Goal: Transaction & Acquisition: Purchase product/service

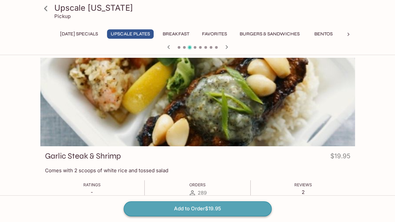
click at [196, 206] on button "Add to Order $19.95" at bounding box center [198, 208] width 148 height 15
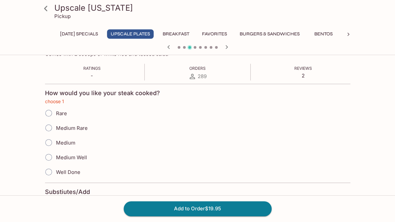
scroll to position [121, 0]
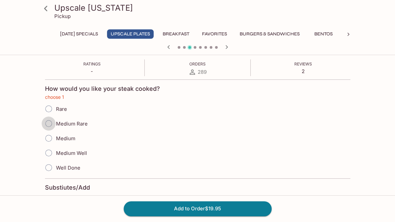
click at [50, 123] on input "Medium Rare" at bounding box center [49, 123] width 14 height 14
radio input "true"
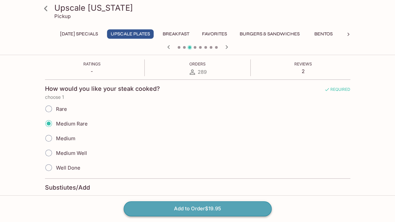
click at [210, 208] on button "Add to Order $19.95" at bounding box center [198, 208] width 148 height 15
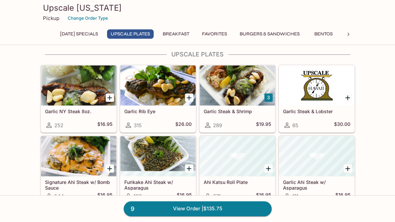
scroll to position [100, 0]
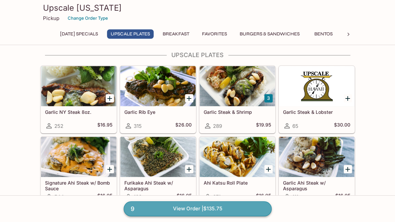
click at [196, 204] on link "9 View Order | $135.75" at bounding box center [198, 208] width 148 height 15
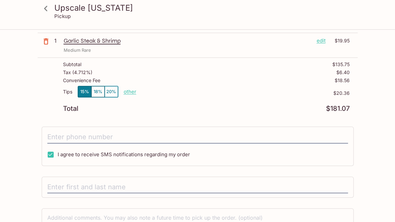
scroll to position [234, 0]
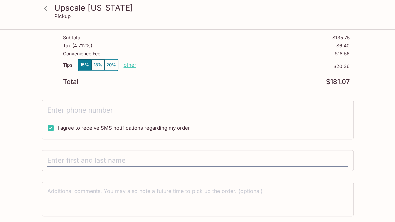
click at [143, 108] on input "tel" at bounding box center [197, 110] width 301 height 13
type input "[PHONE_NUMBER]"
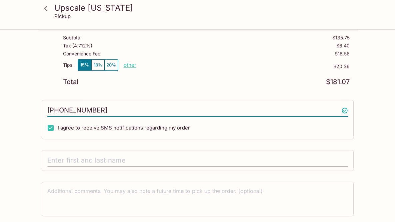
click at [107, 160] on input "text" at bounding box center [197, 160] width 301 height 13
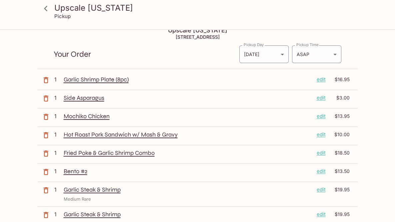
scroll to position [0, 0]
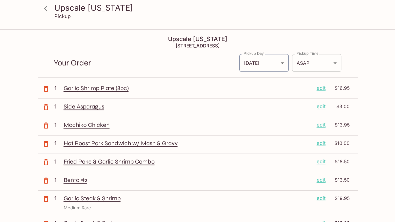
type input "[PERSON_NAME]"
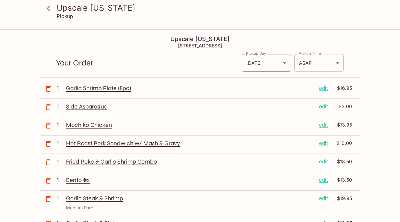
click at [334, 60] on body "Upscale [US_STATE] Pickup Upscale [US_STATE] [STREET_ADDRESS] Your Order Pickup…" at bounding box center [200, 141] width 400 height 222
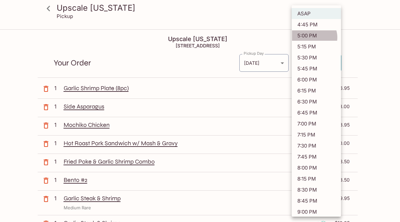
click at [314, 37] on li "5:00 PM" at bounding box center [316, 35] width 49 height 11
type input "[DATE]T03:00:42.000000Z"
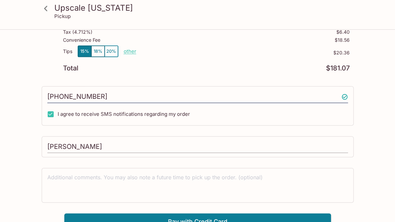
scroll to position [253, 0]
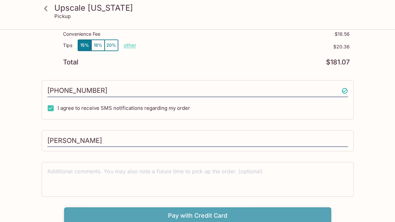
click at [209, 210] on button "Pay with Credit Card" at bounding box center [197, 215] width 267 height 17
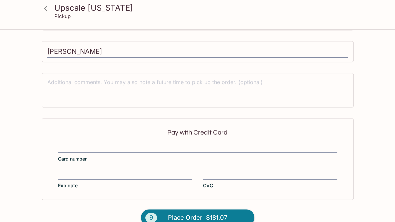
scroll to position [353, 0]
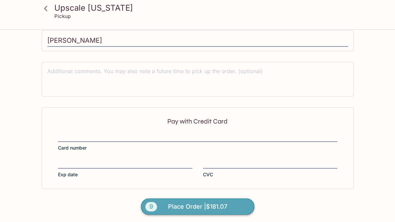
click at [194, 205] on span "Place Order | $181.07" at bounding box center [197, 206] width 59 height 11
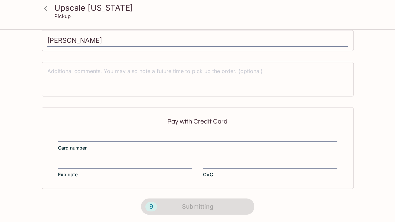
scroll to position [165, 0]
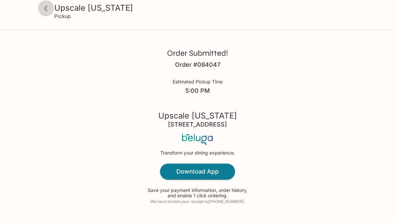
click at [45, 9] on icon at bounding box center [45, 8] width 3 height 5
